Goal: Information Seeking & Learning: Learn about a topic

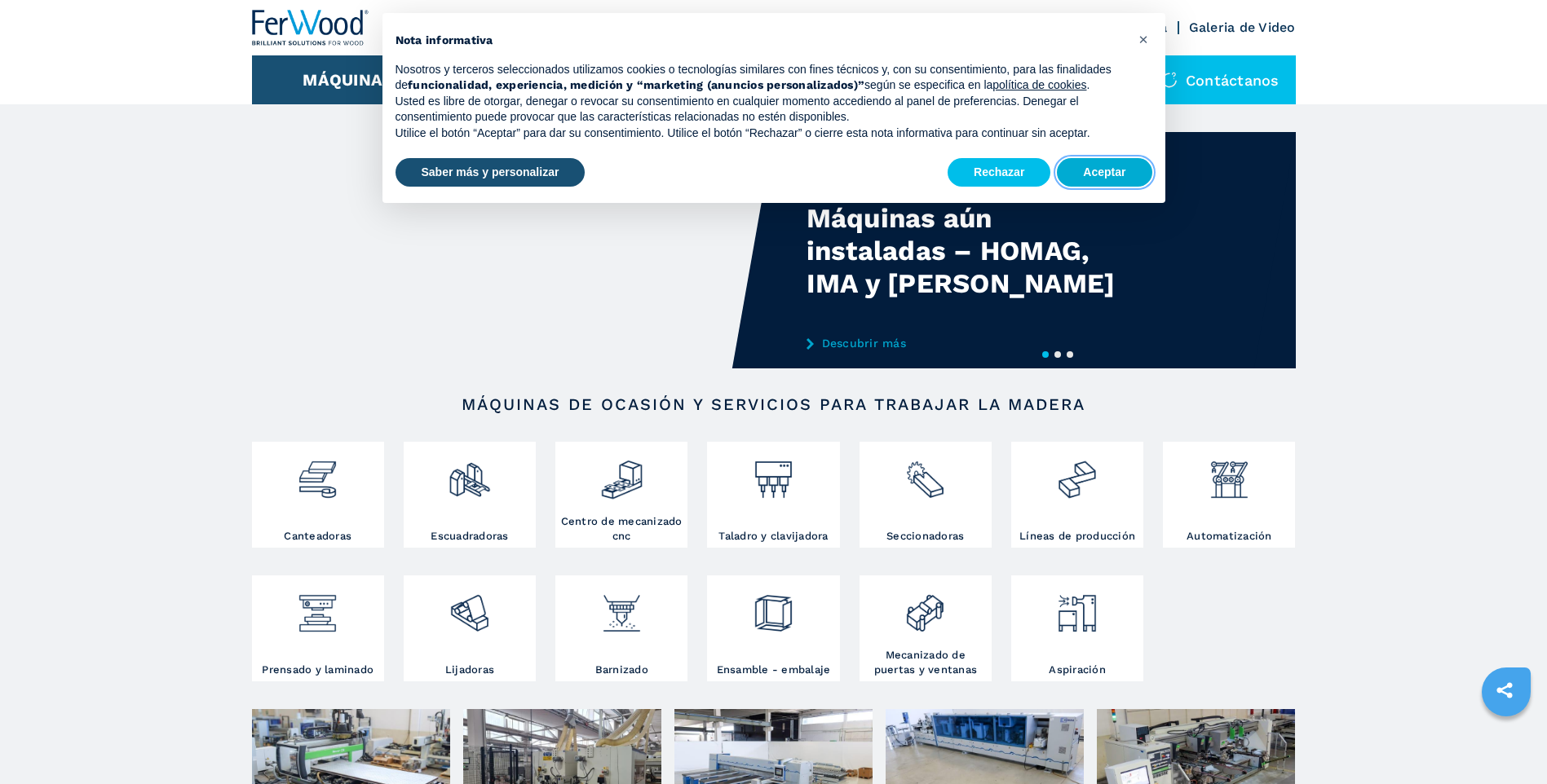
click at [1096, 174] on button "Aceptar" at bounding box center [1103, 173] width 94 height 29
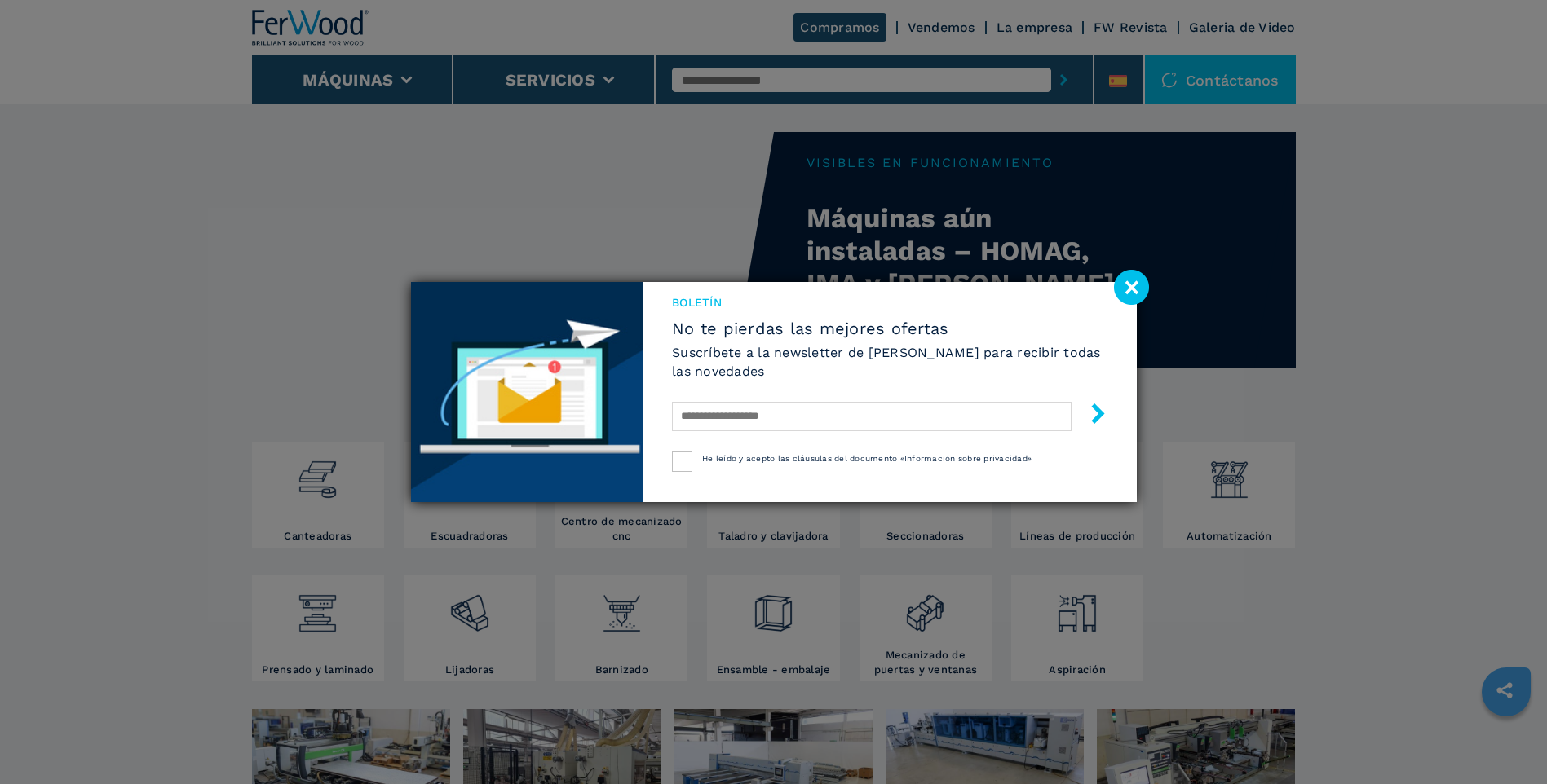
click at [1142, 286] on image at bounding box center [1131, 287] width 35 height 35
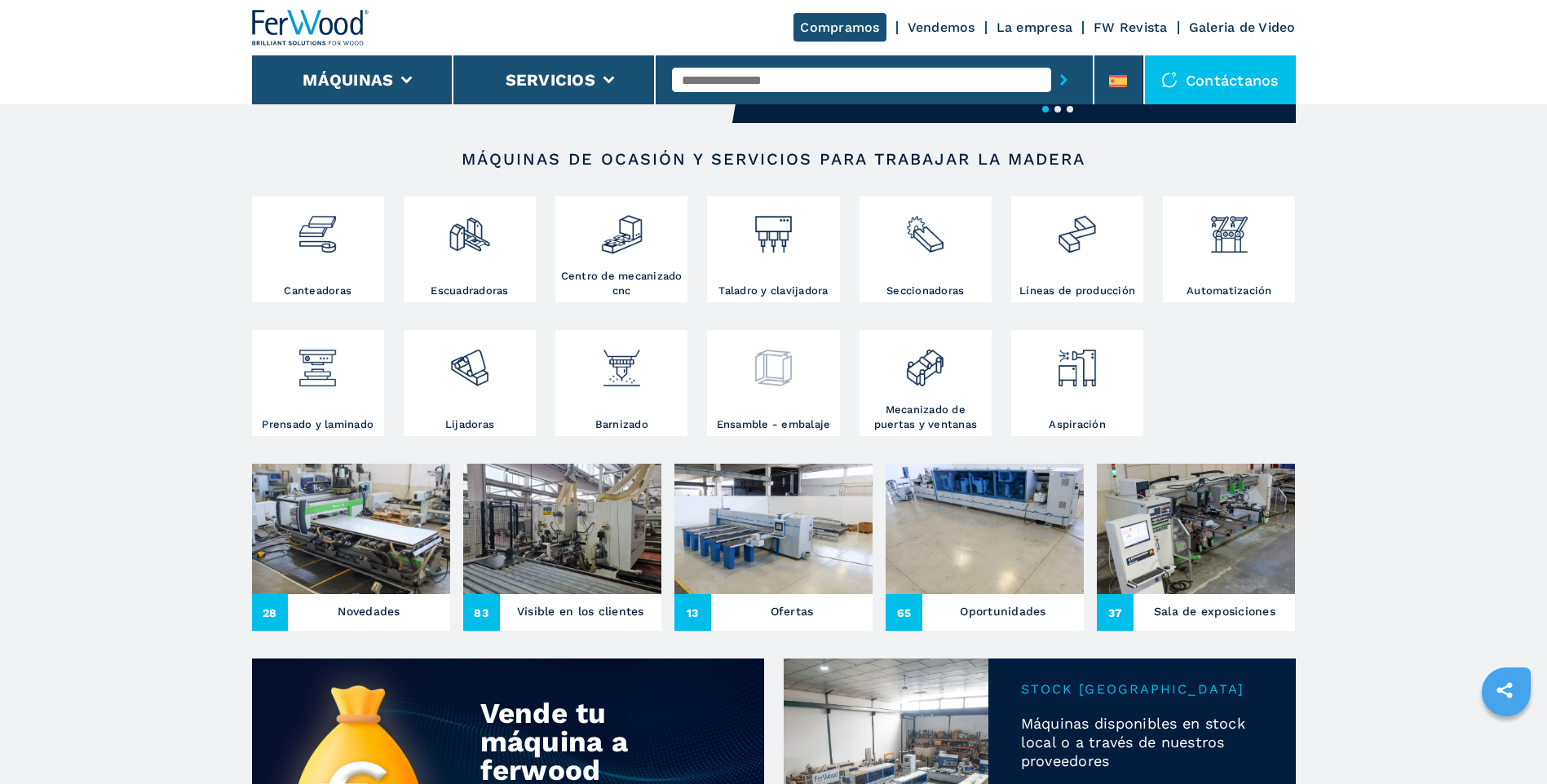
scroll to position [326, 0]
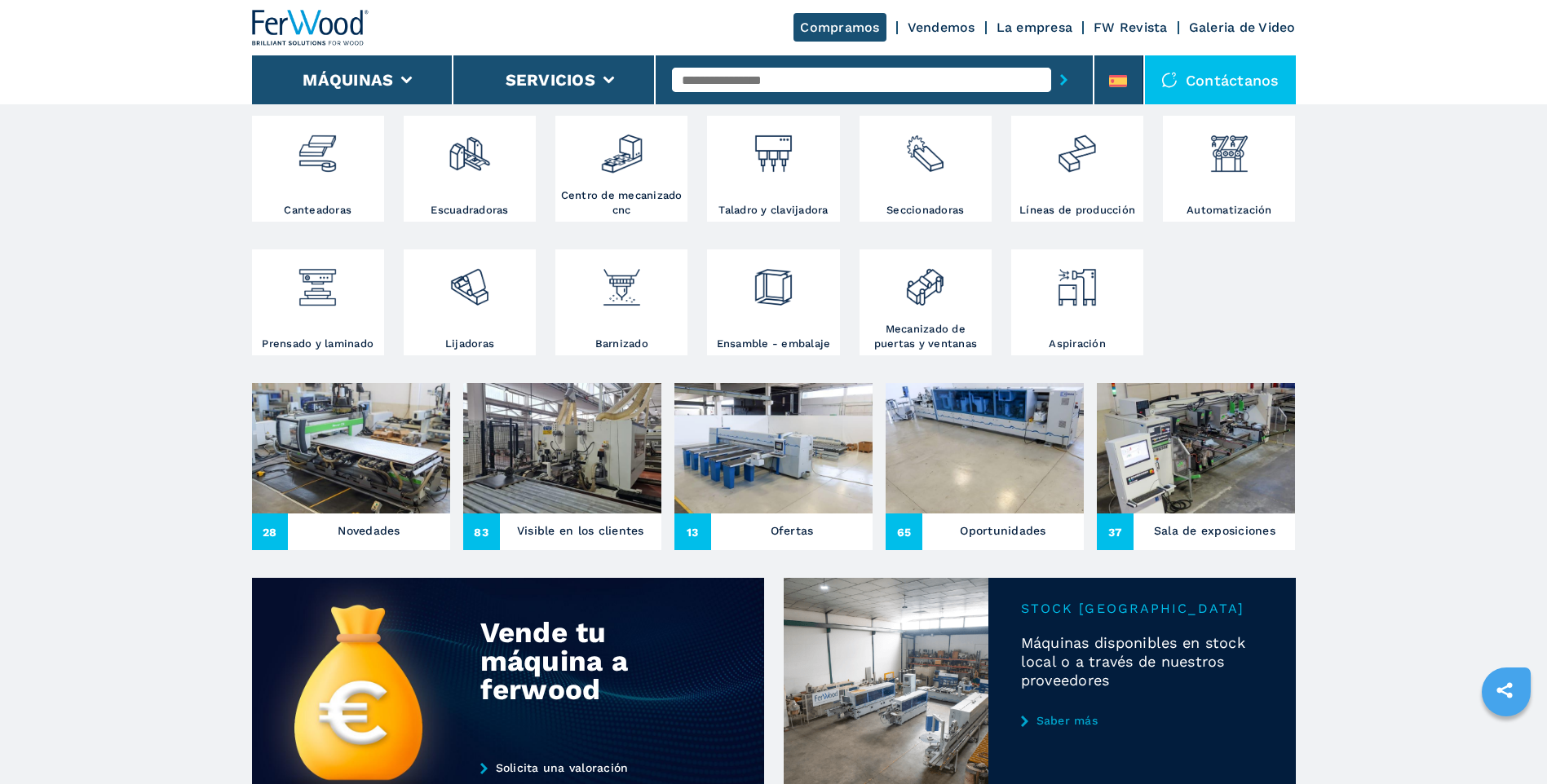
click at [374, 524] on h3 "Novedades" at bounding box center [368, 531] width 62 height 22
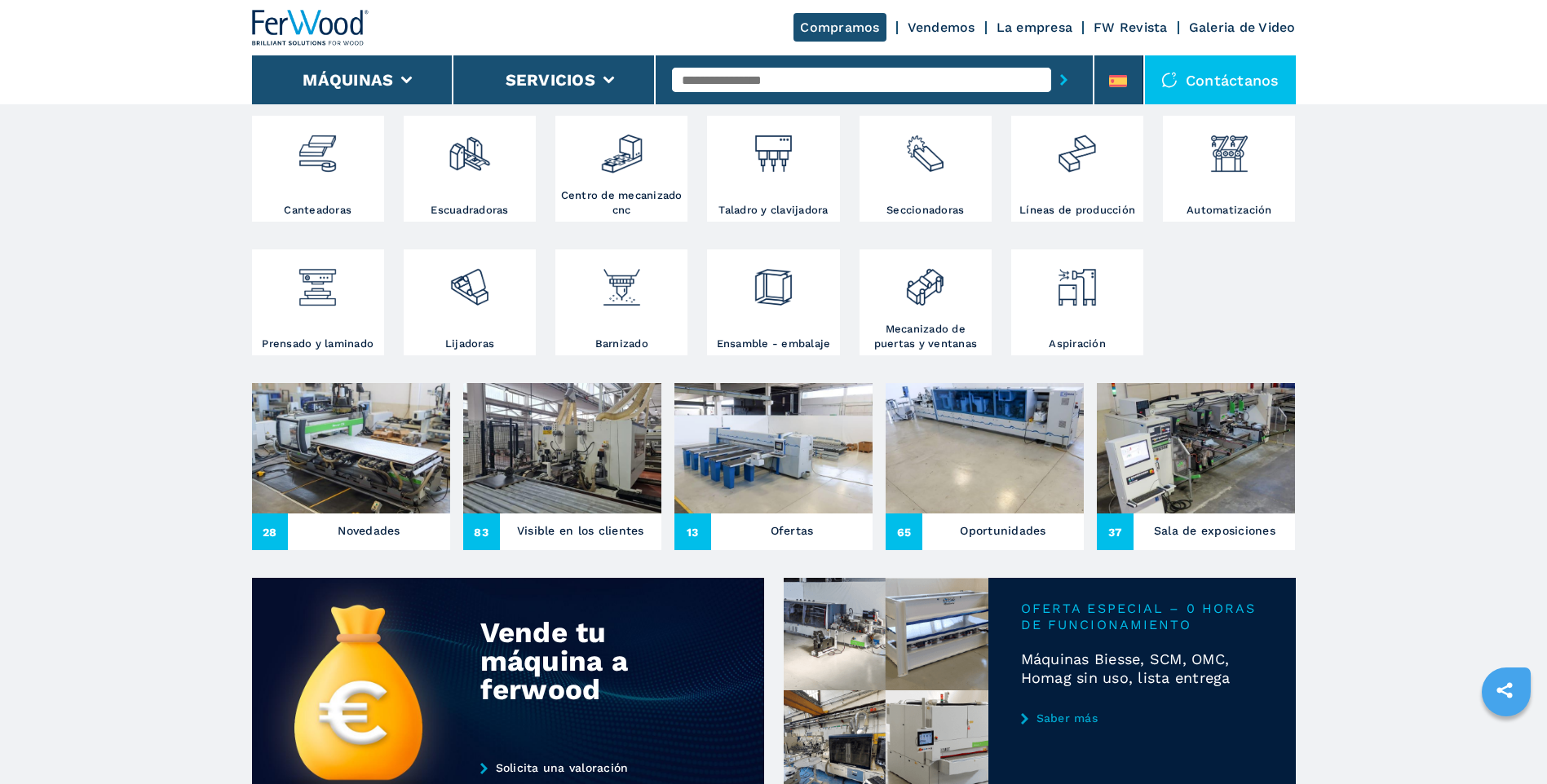
click at [265, 534] on span "28" at bounding box center [270, 532] width 36 height 36
click at [375, 532] on h3 "Novedades" at bounding box center [368, 531] width 62 height 22
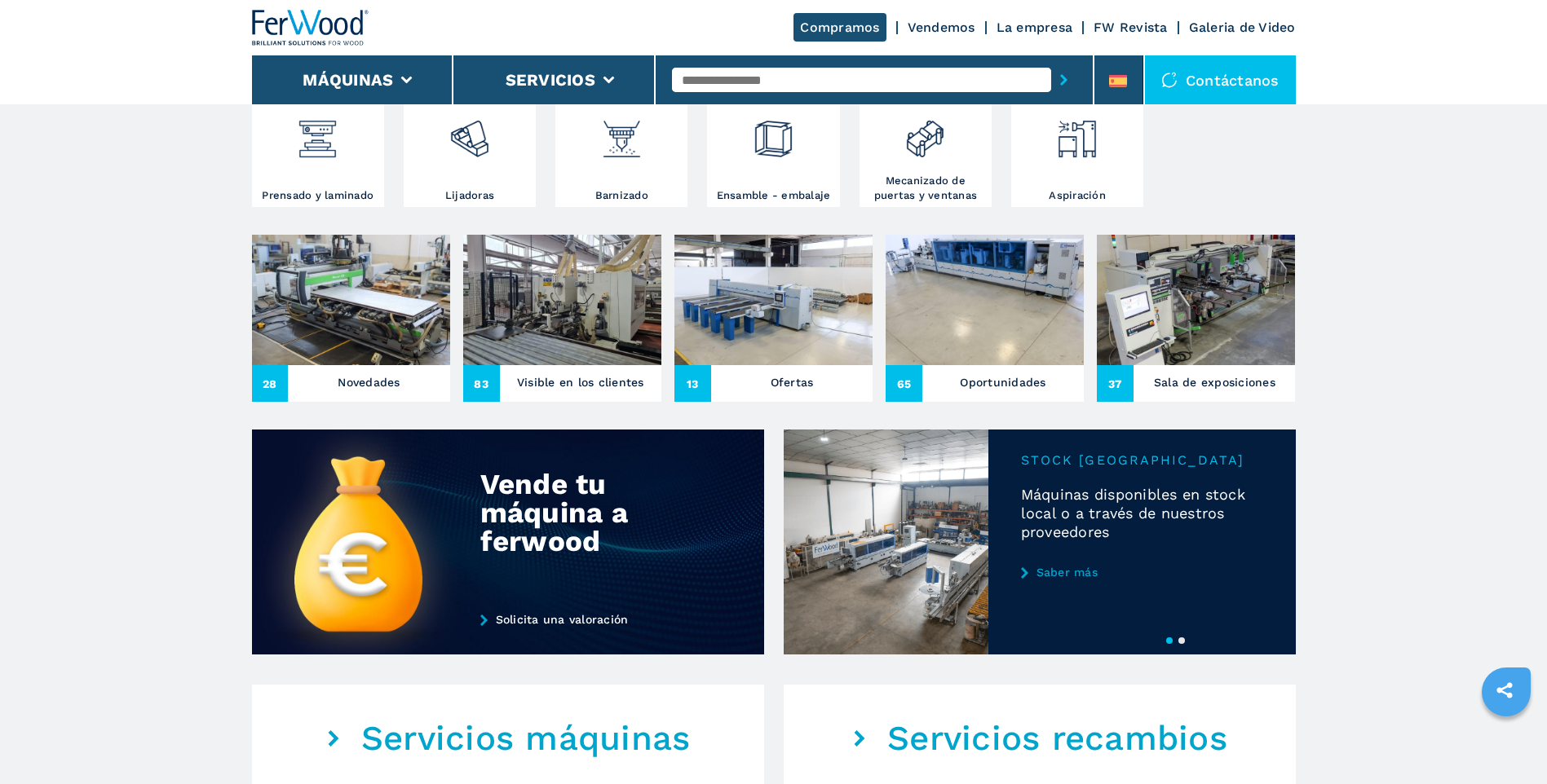
scroll to position [489, 0]
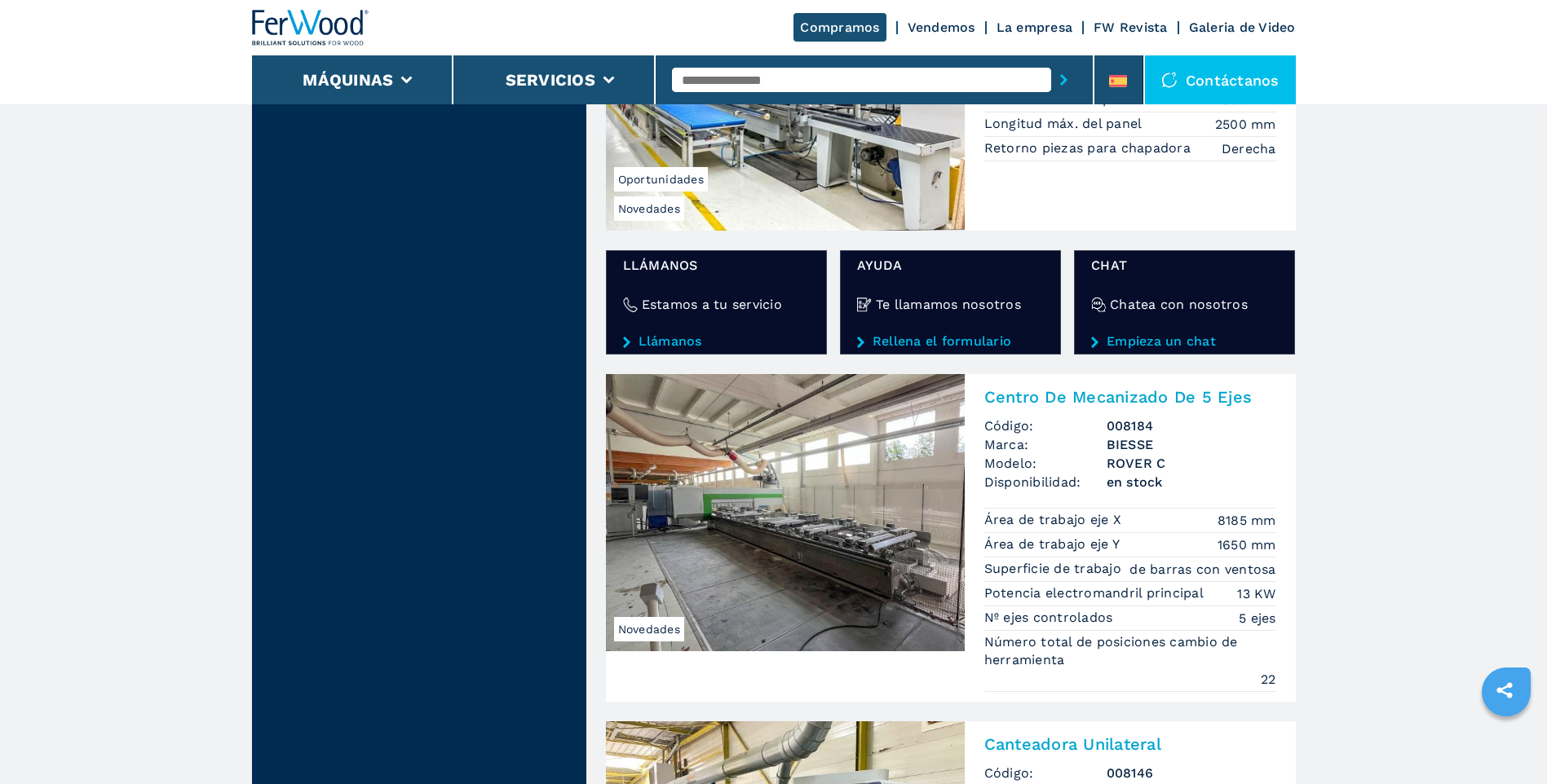
scroll to position [2771, 0]
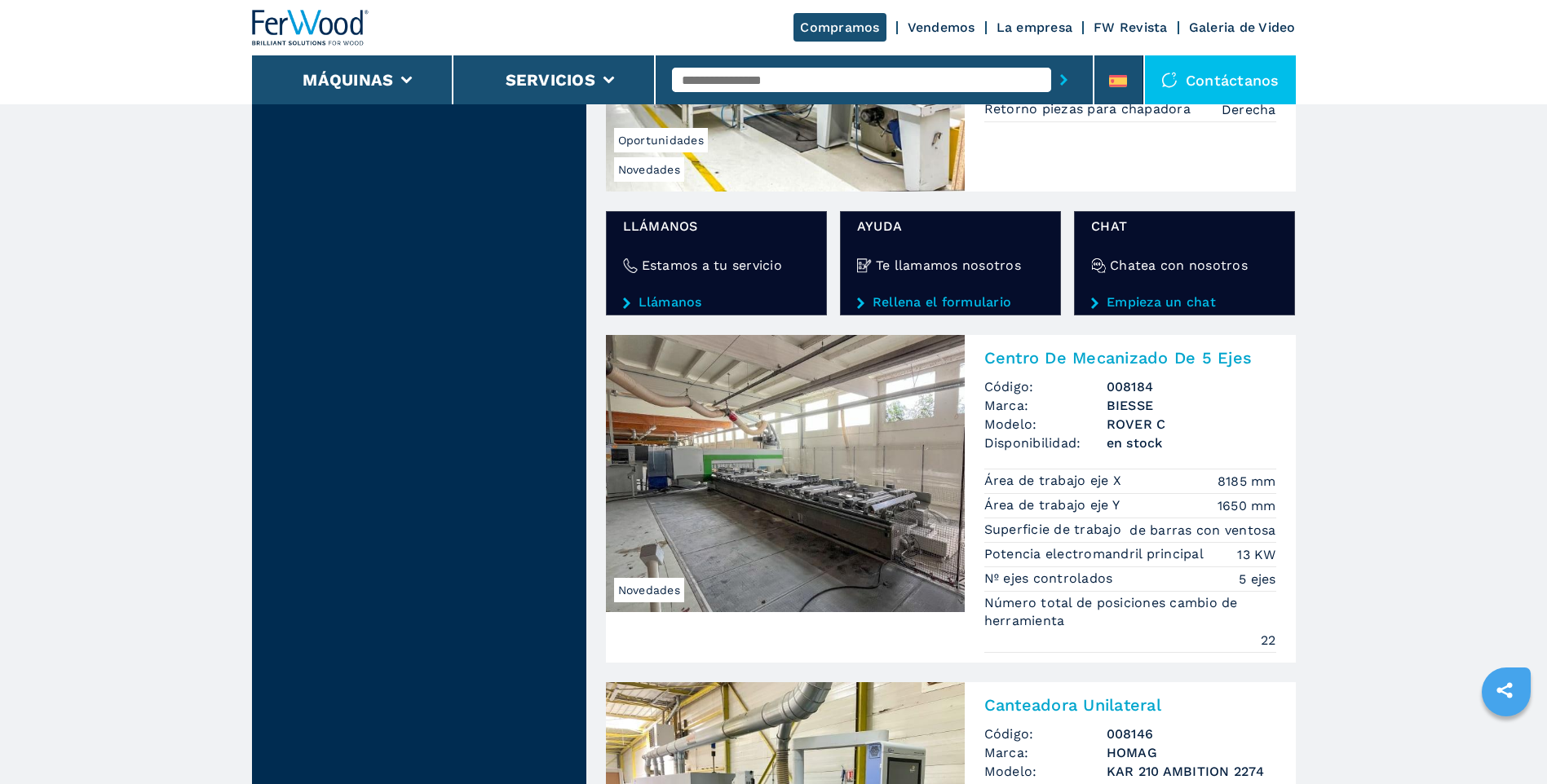
click at [807, 492] on img at bounding box center [785, 474] width 359 height 277
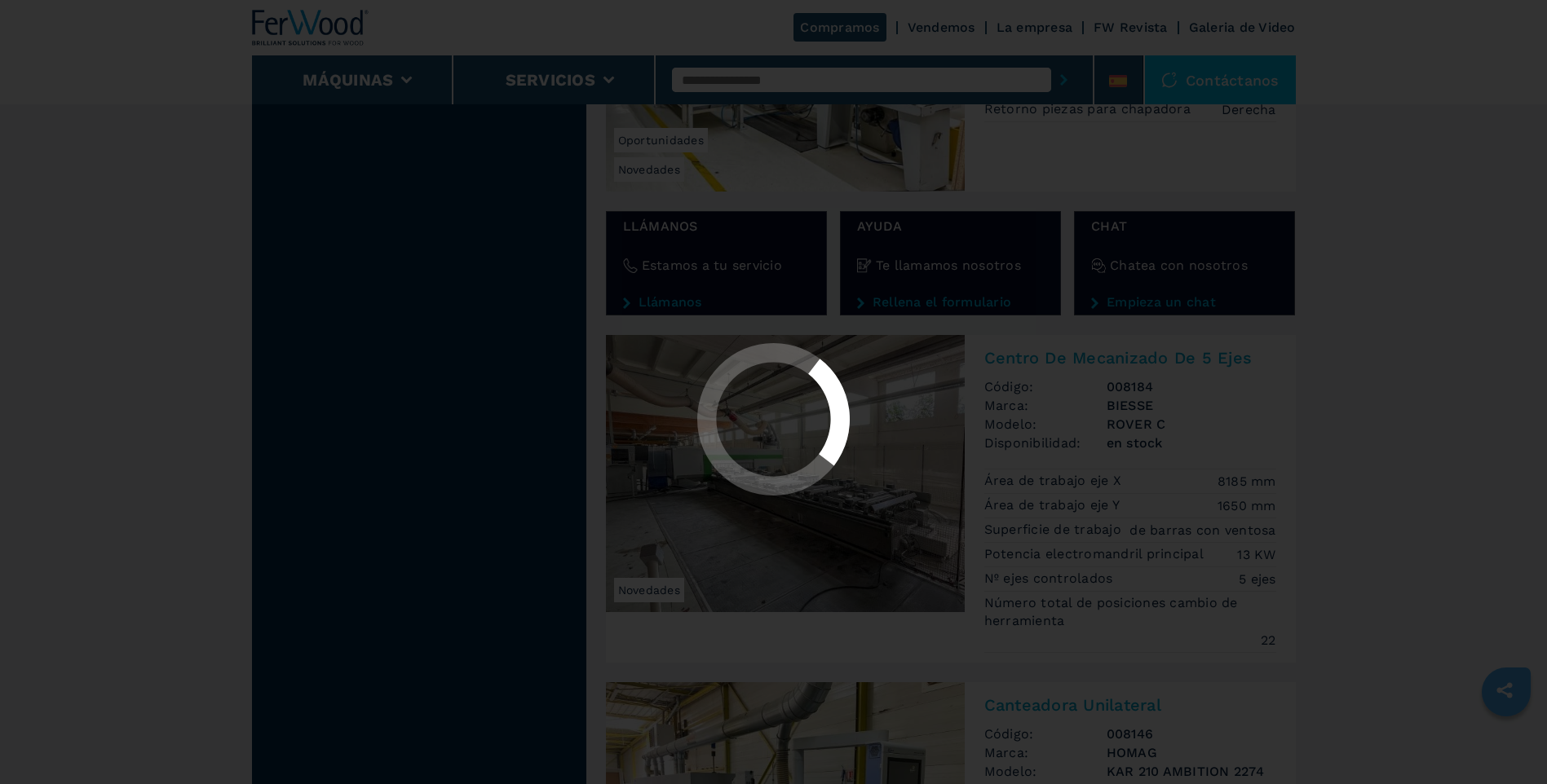
scroll to position [0, 0]
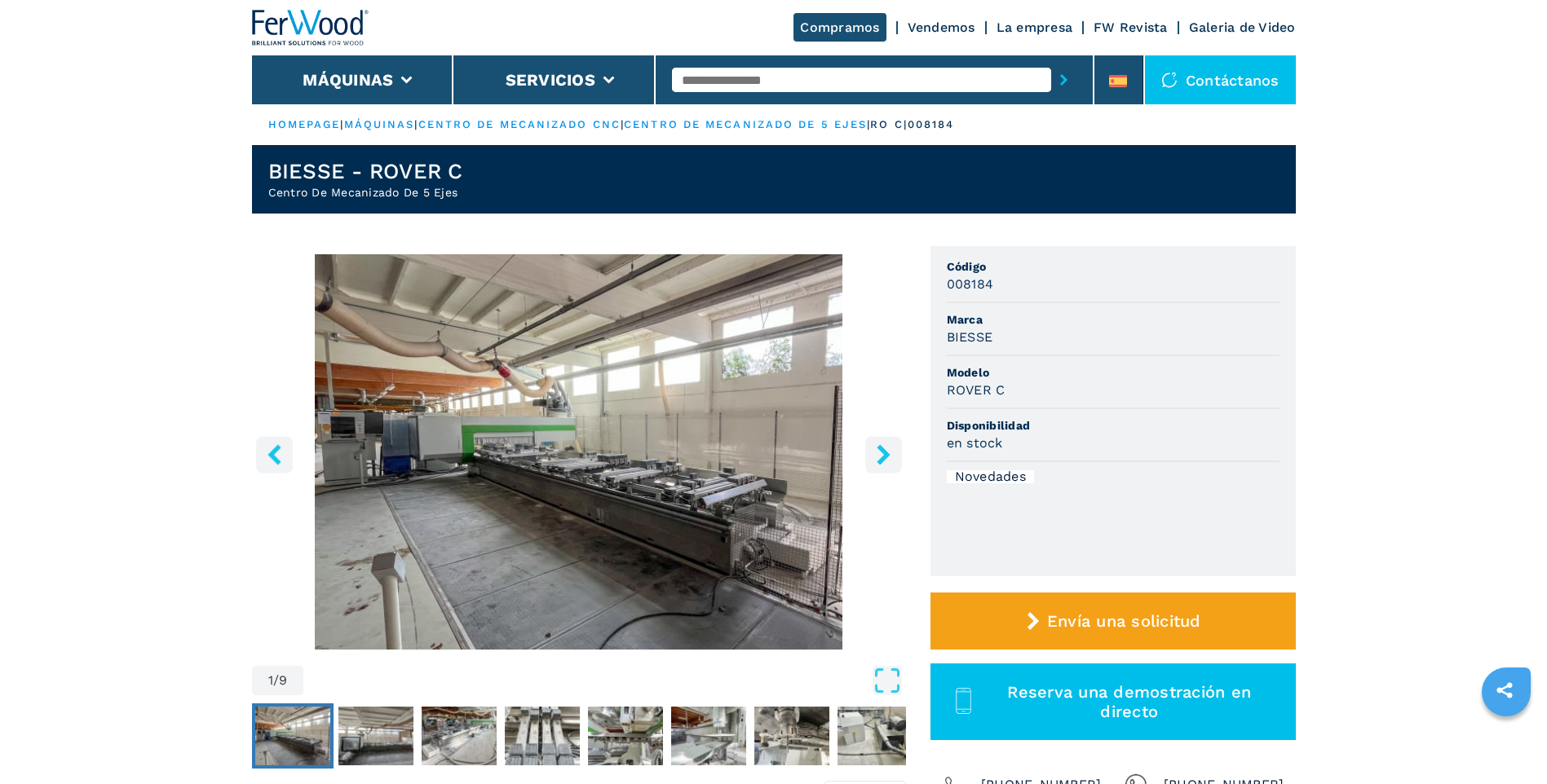
click at [885, 450] on icon "right-button" at bounding box center [883, 455] width 13 height 21
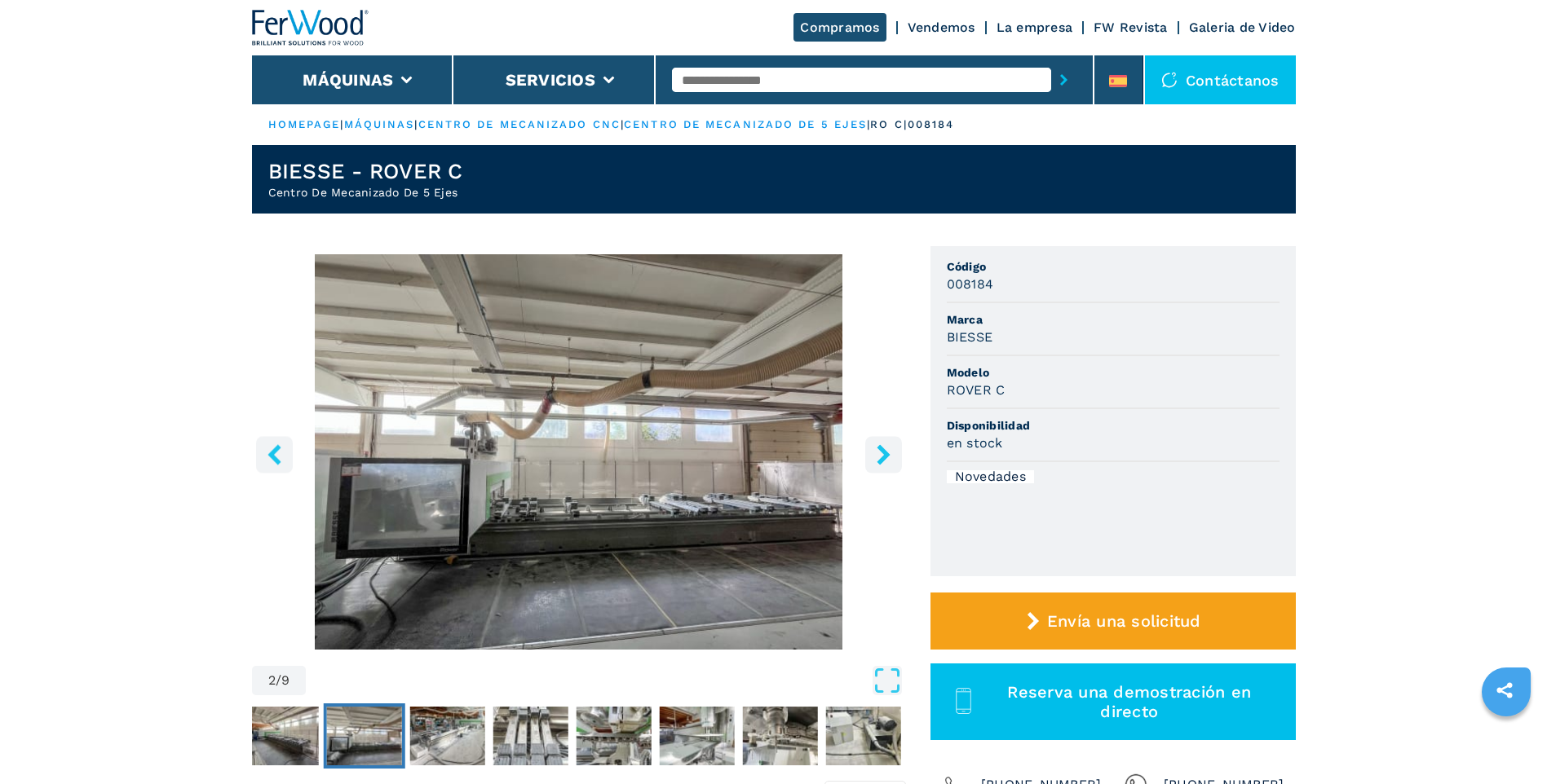
click at [885, 450] on icon "right-button" at bounding box center [883, 455] width 13 height 21
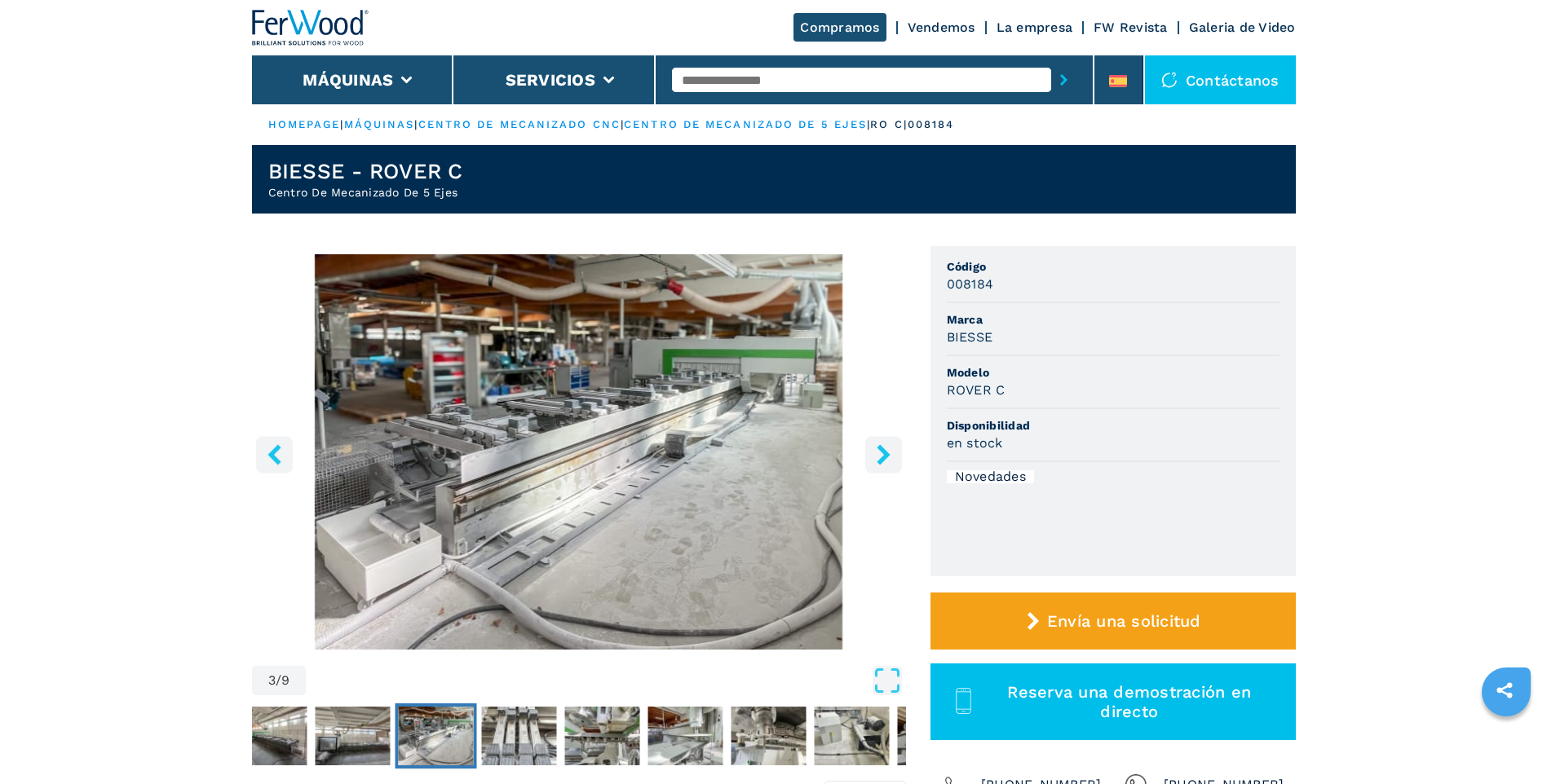
click at [885, 450] on icon "right-button" at bounding box center [883, 455] width 13 height 21
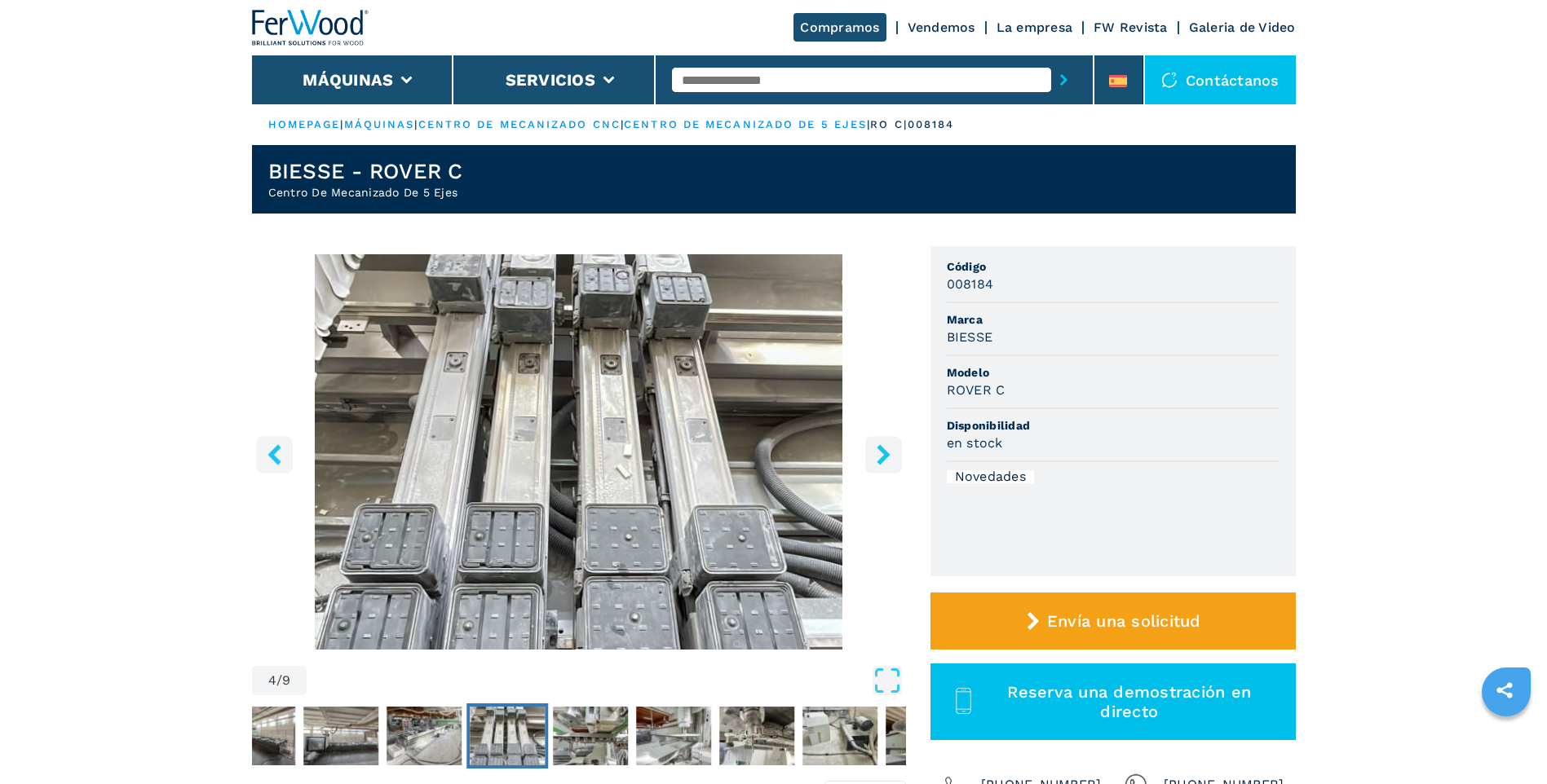
click at [885, 450] on icon "right-button" at bounding box center [883, 455] width 13 height 21
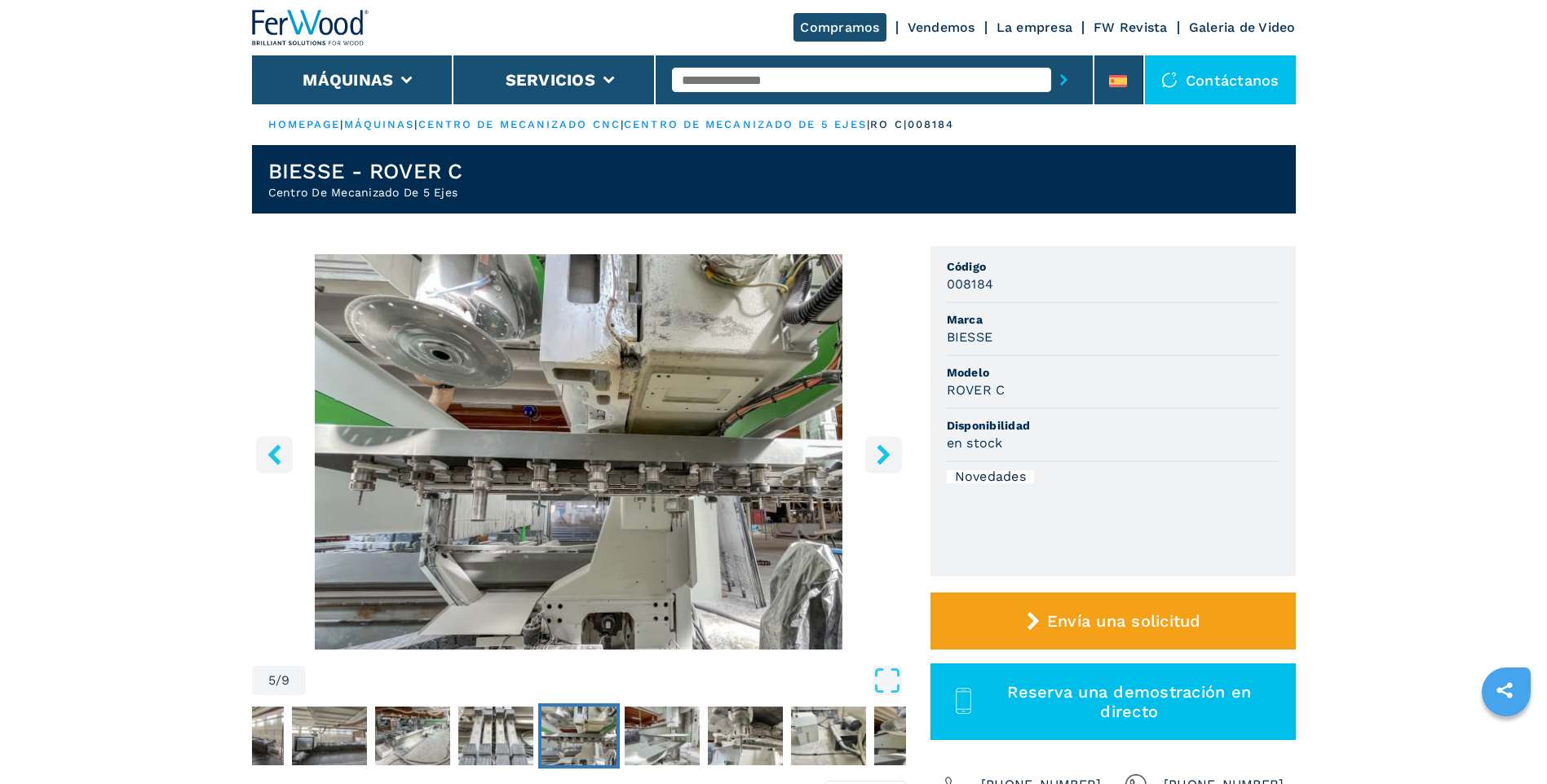
click at [885, 450] on icon "right-button" at bounding box center [883, 455] width 13 height 21
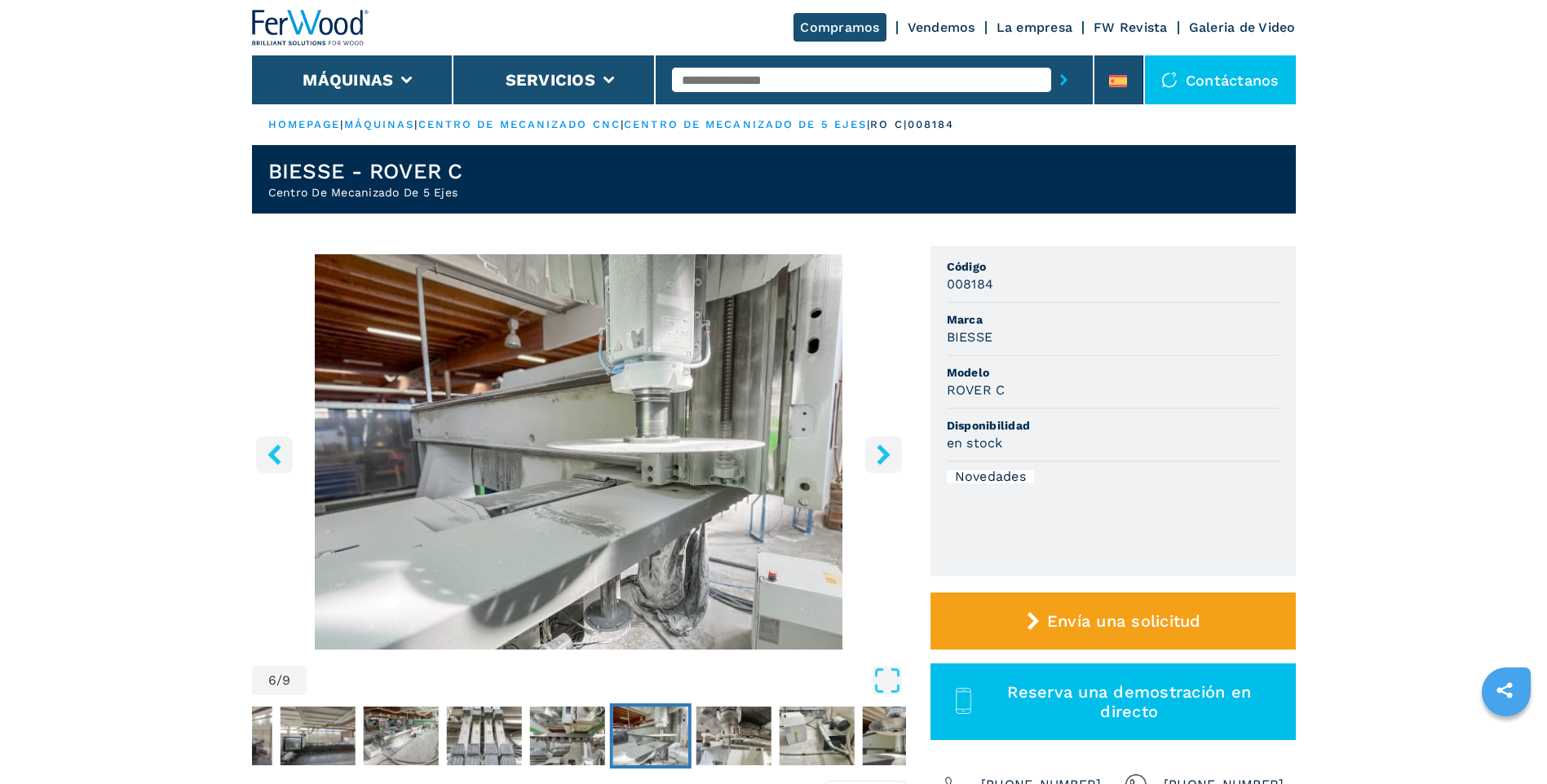
click at [885, 450] on icon "right-button" at bounding box center [883, 455] width 13 height 21
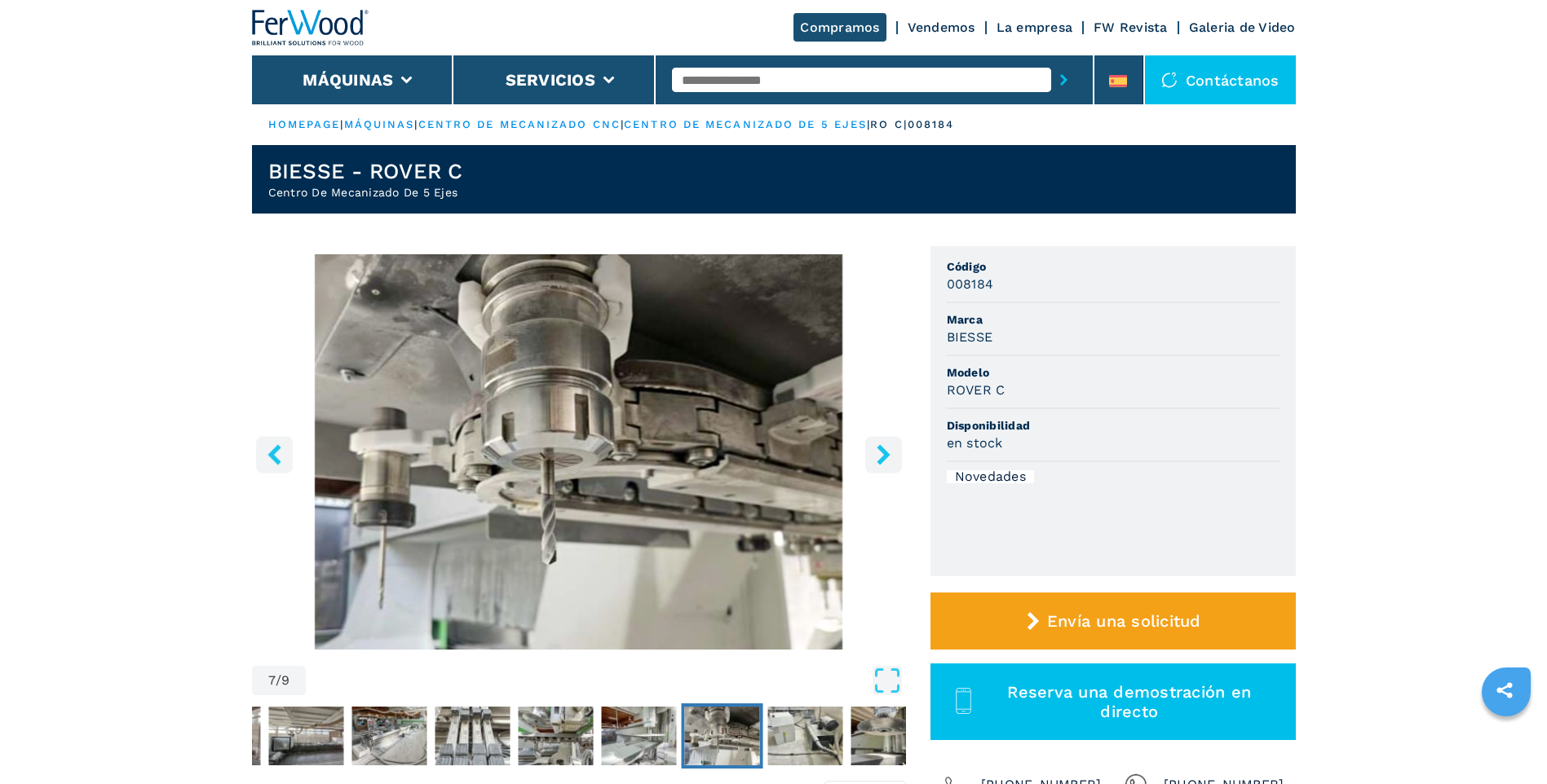
click at [885, 450] on icon "right-button" at bounding box center [883, 455] width 13 height 21
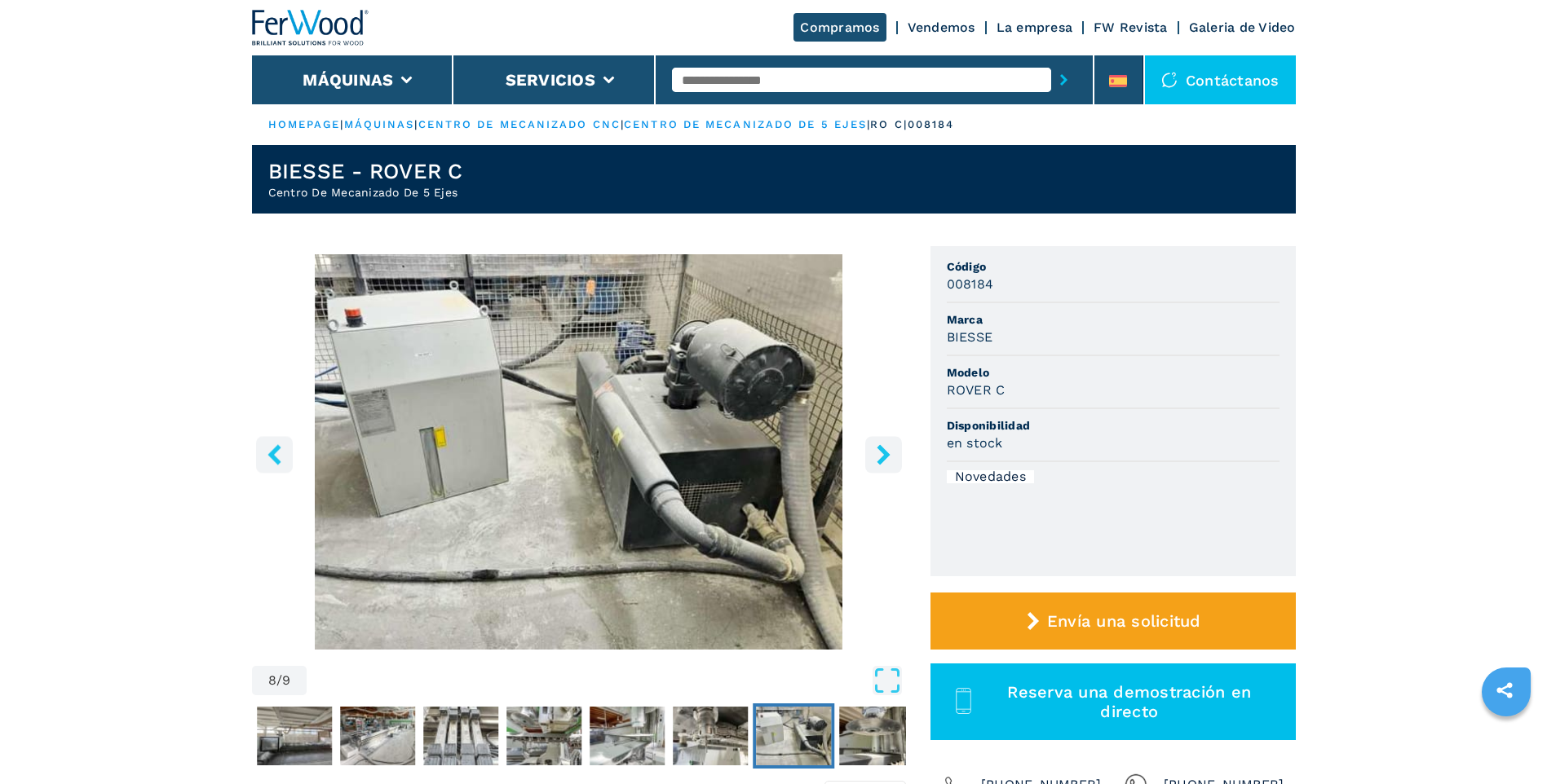
click at [885, 450] on icon "right-button" at bounding box center [883, 455] width 13 height 21
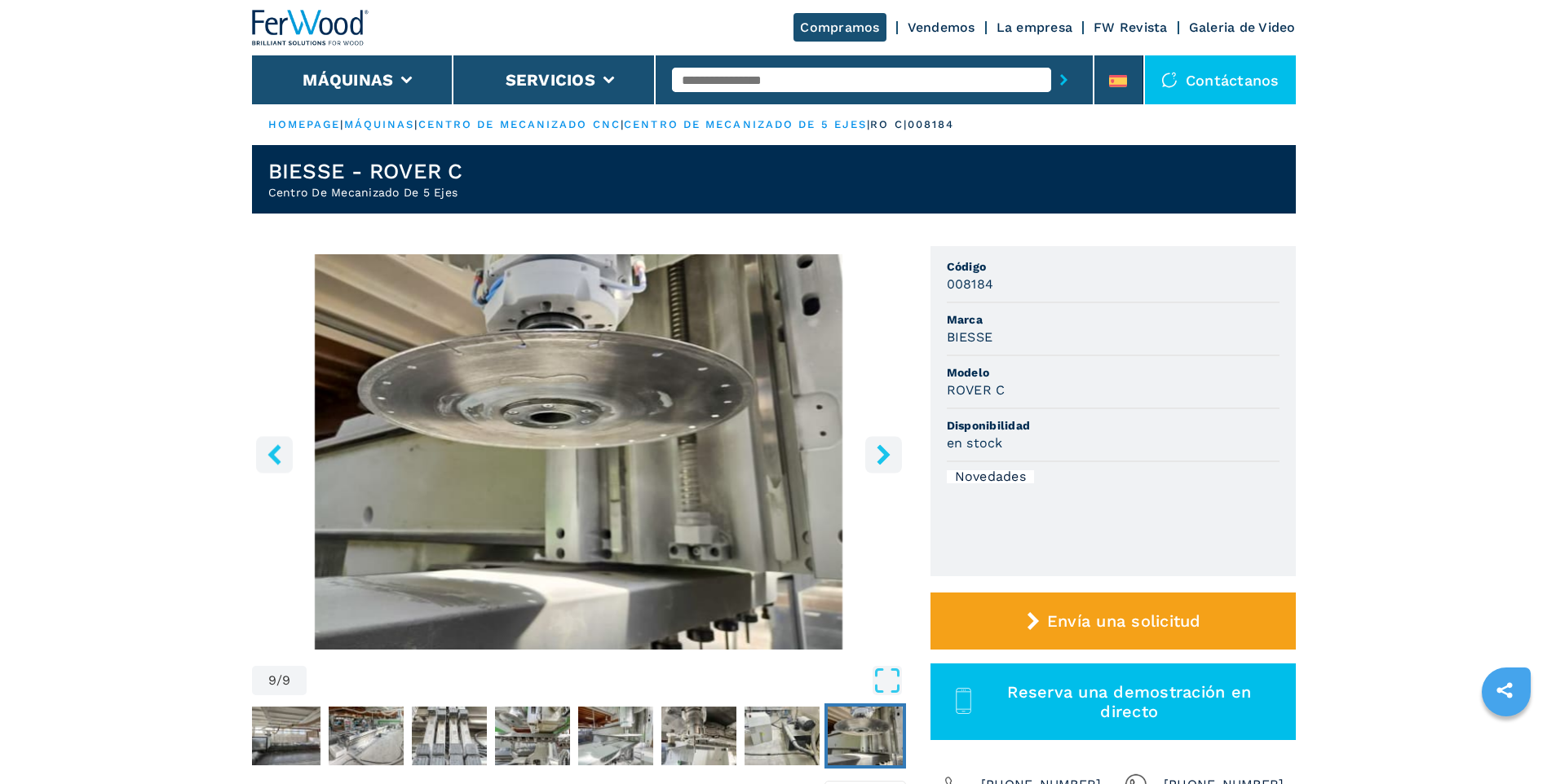
click at [885, 450] on icon "right-button" at bounding box center [883, 455] width 13 height 21
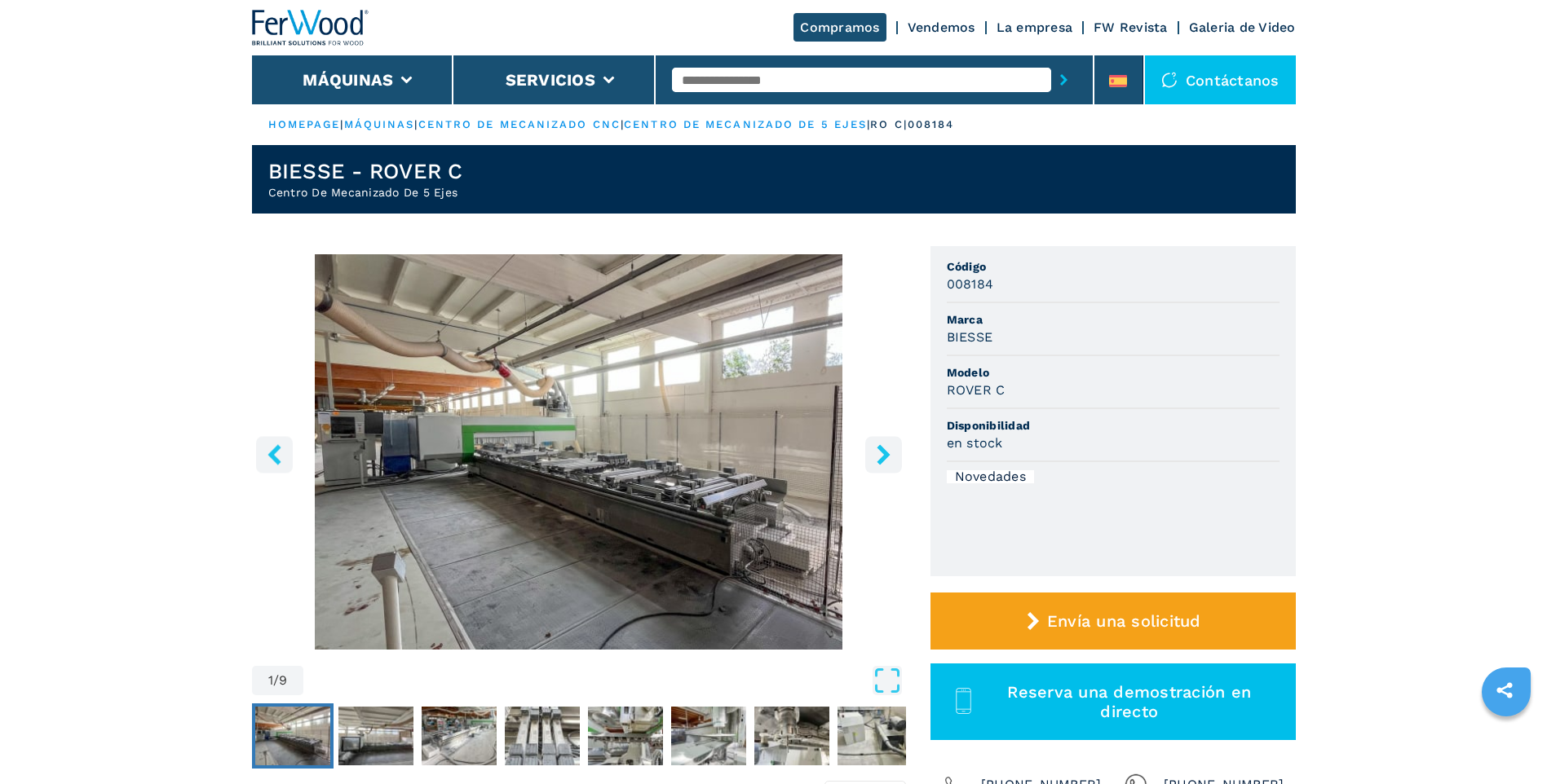
click at [885, 450] on icon "right-button" at bounding box center [883, 455] width 13 height 21
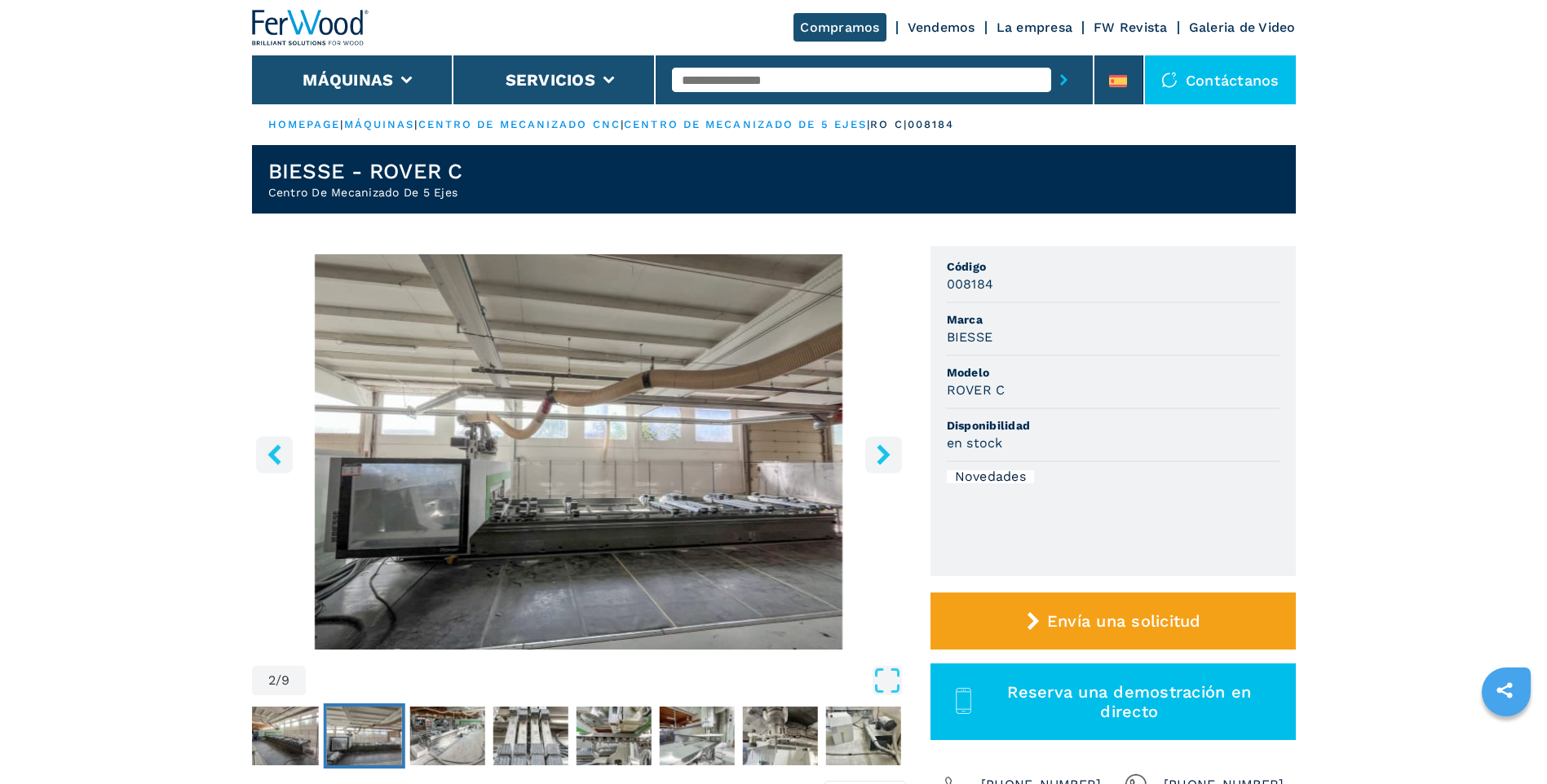
click at [885, 450] on icon "right-button" at bounding box center [883, 455] width 13 height 21
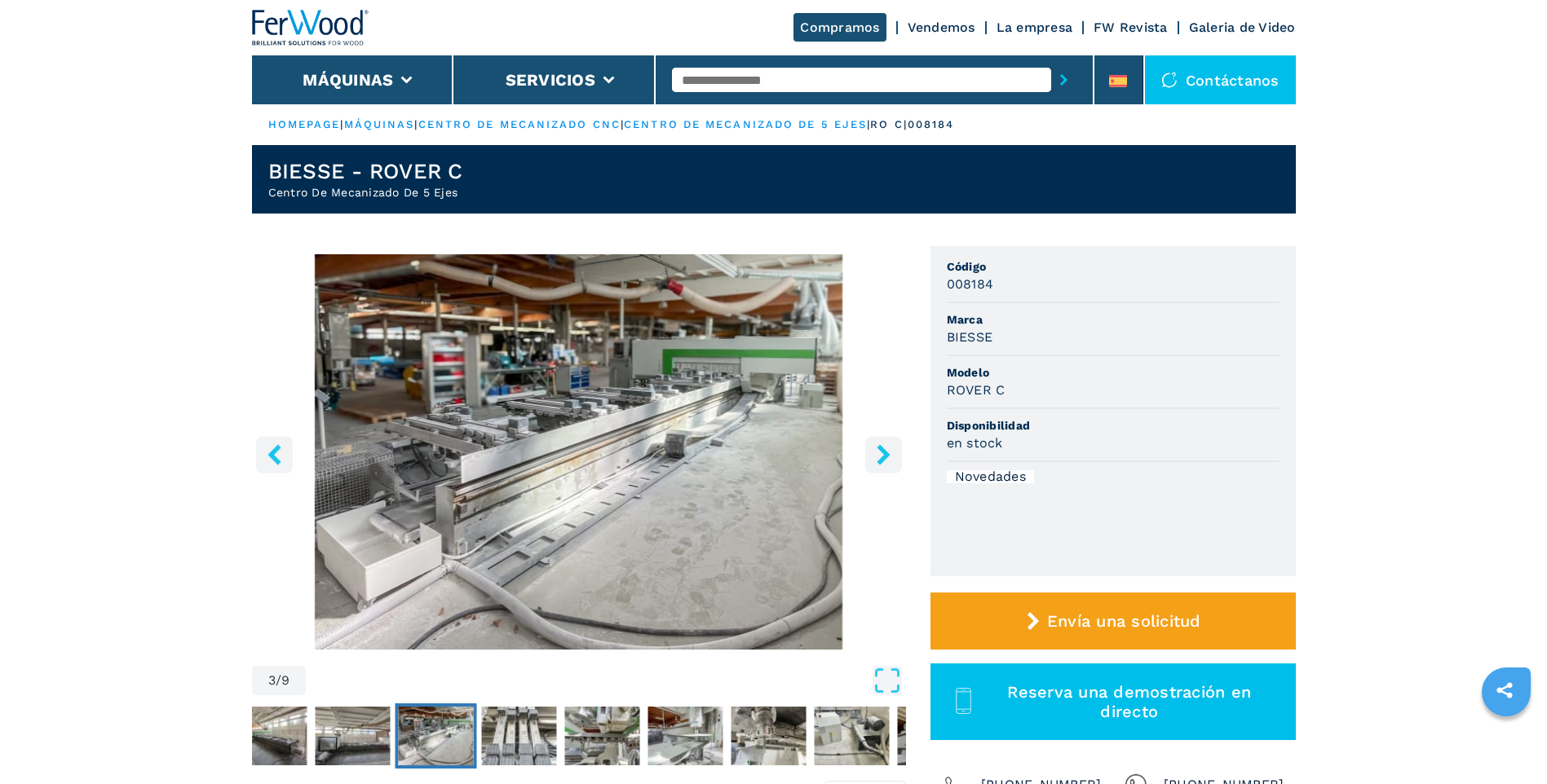
click at [885, 450] on icon "right-button" at bounding box center [883, 455] width 13 height 21
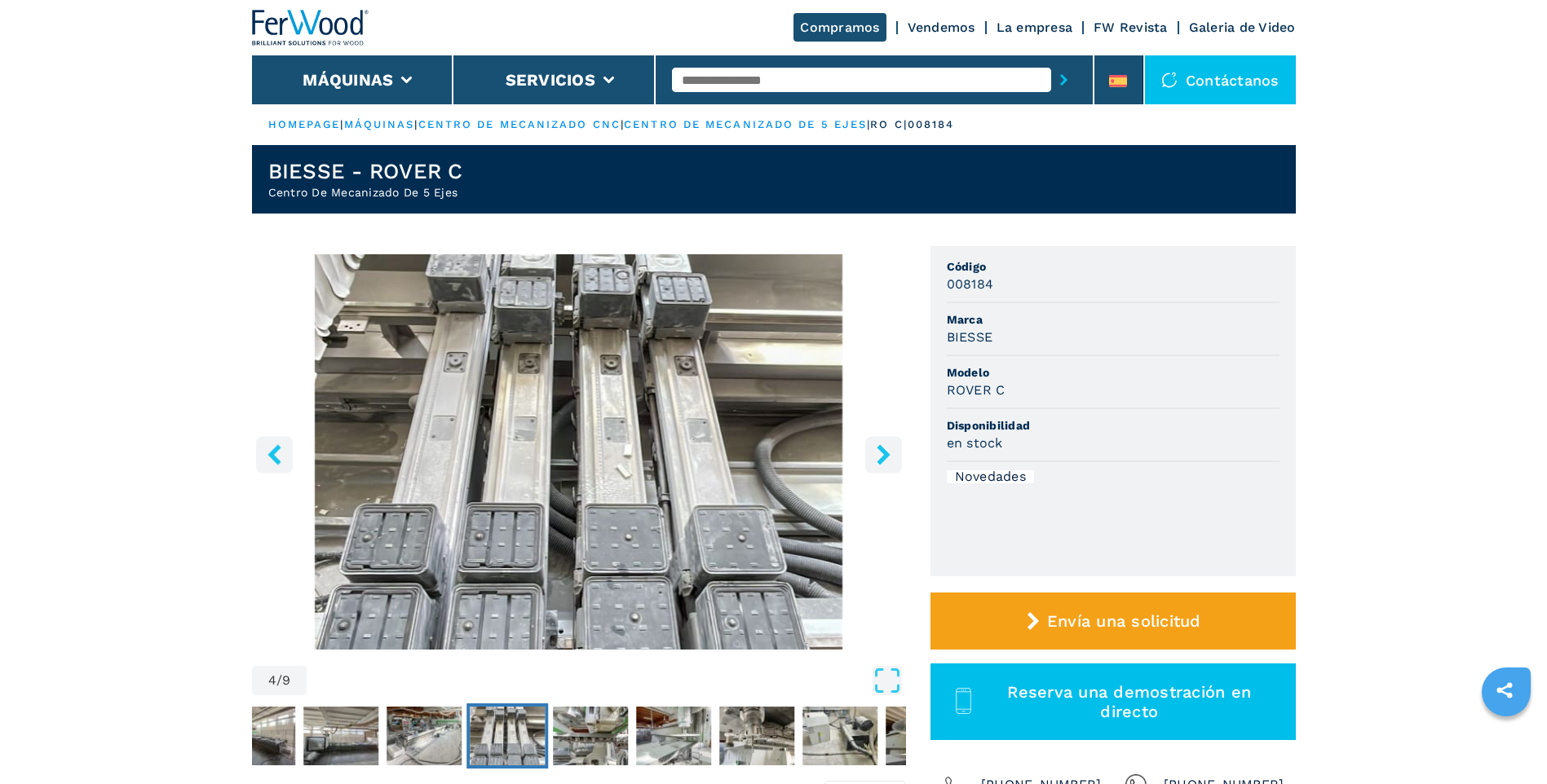
click at [885, 450] on icon "right-button" at bounding box center [883, 455] width 13 height 21
